Goal: Information Seeking & Learning: Learn about a topic

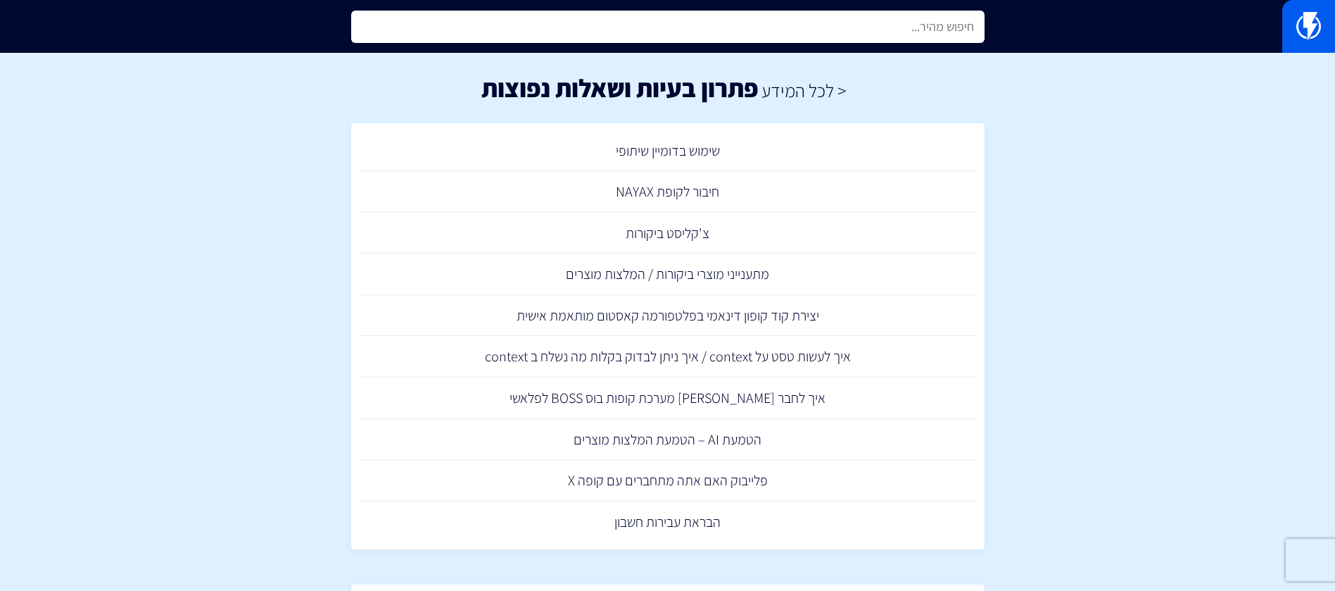
click at [876, 39] on input "text" at bounding box center [668, 27] width 634 height 32
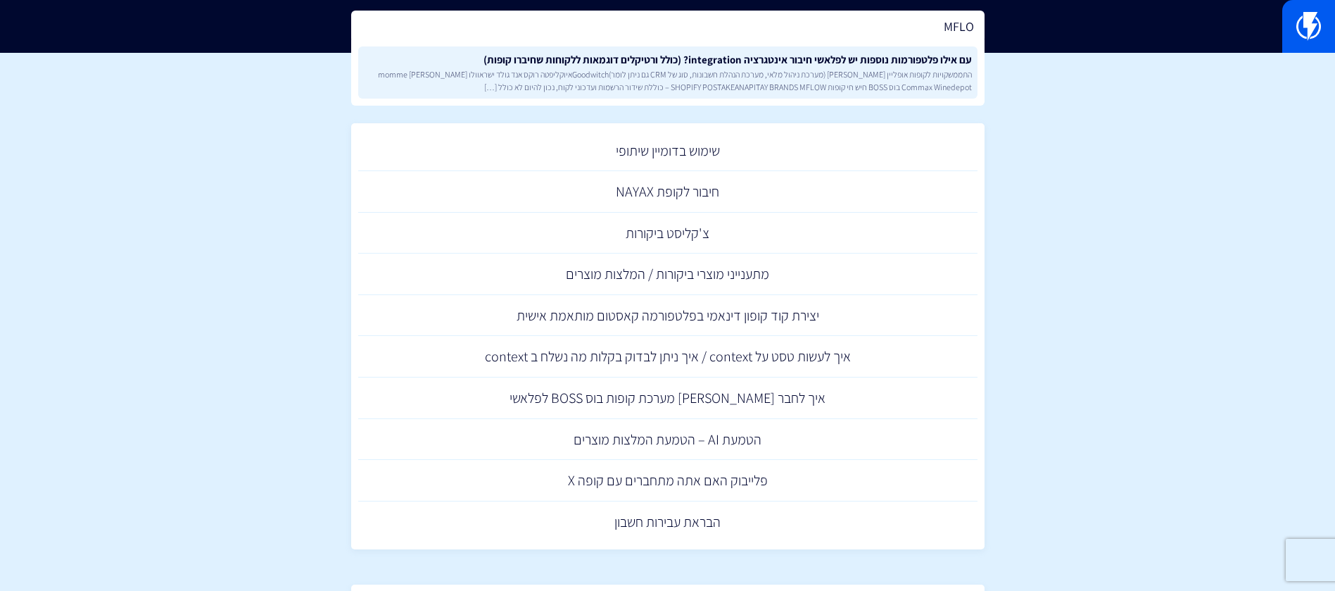
type input "MFLO"
click at [874, 69] on span "התממשקויות לקופות אופליין [PERSON_NAME] (מערכת ניהול מלאי, מערכת הנהלת חשבונות,…" at bounding box center [668, 80] width 608 height 24
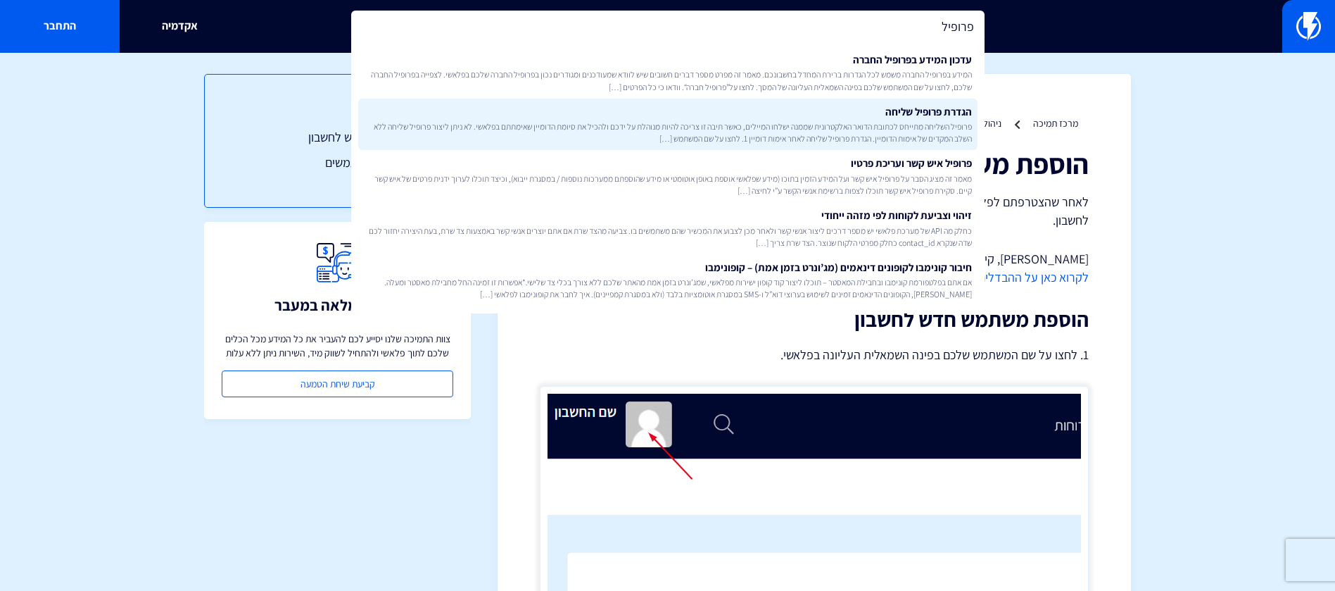
type input "פרופיל"
click at [900, 132] on span "פרופיל השליחה מתייחס לכתובת הדואר האלקטרונית שממנה ישלחו המיילים, כאשר תיבה זו …" at bounding box center [668, 132] width 608 height 24
